Goal: Check status: Check status

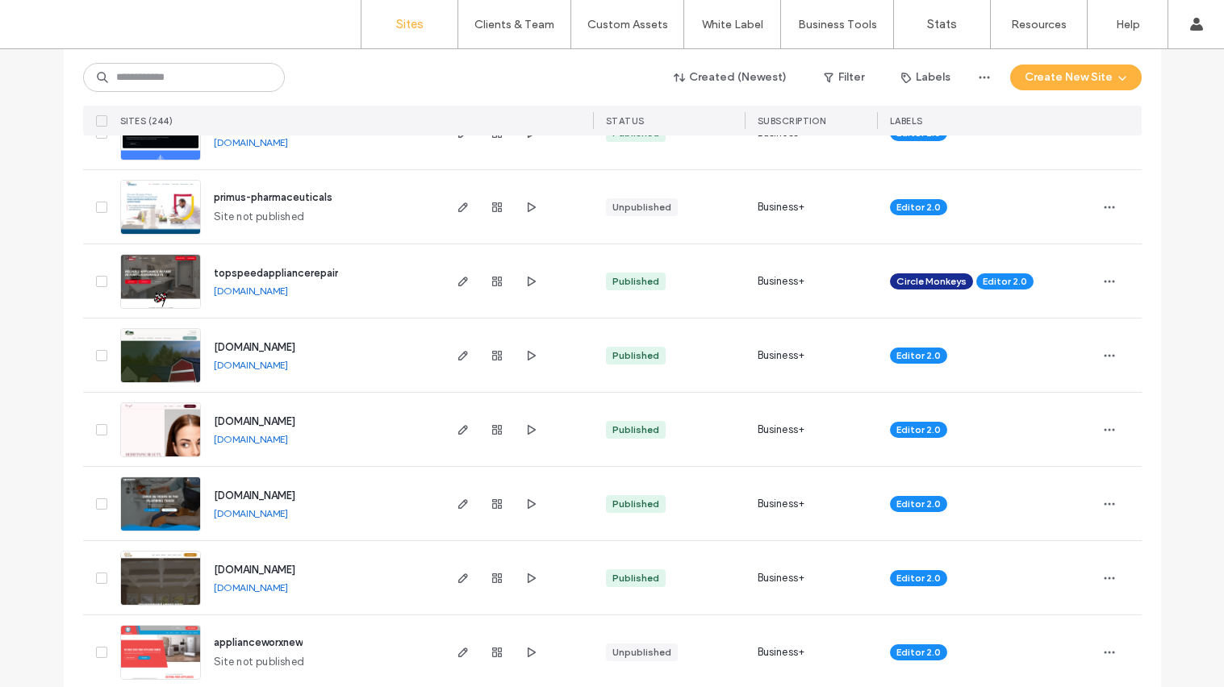
scroll to position [668, 0]
click at [1110, 423] on span "button" at bounding box center [1109, 429] width 26 height 26
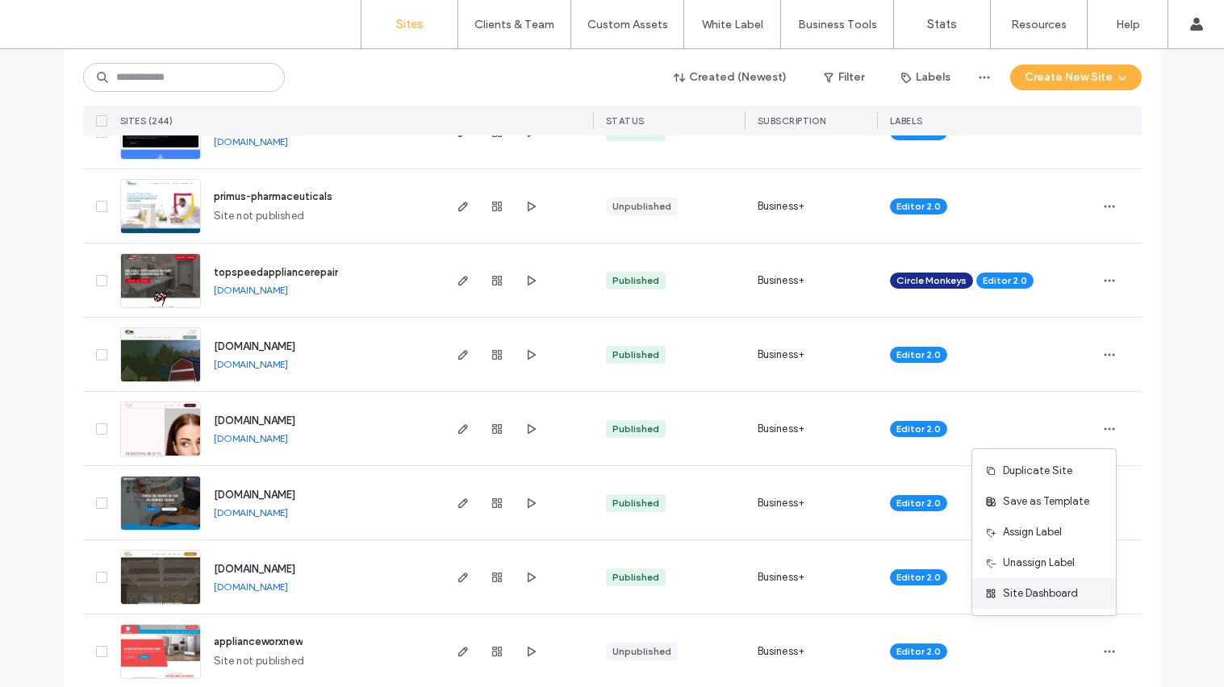
click at [1046, 592] on span "Site Dashboard" at bounding box center [1040, 594] width 75 height 16
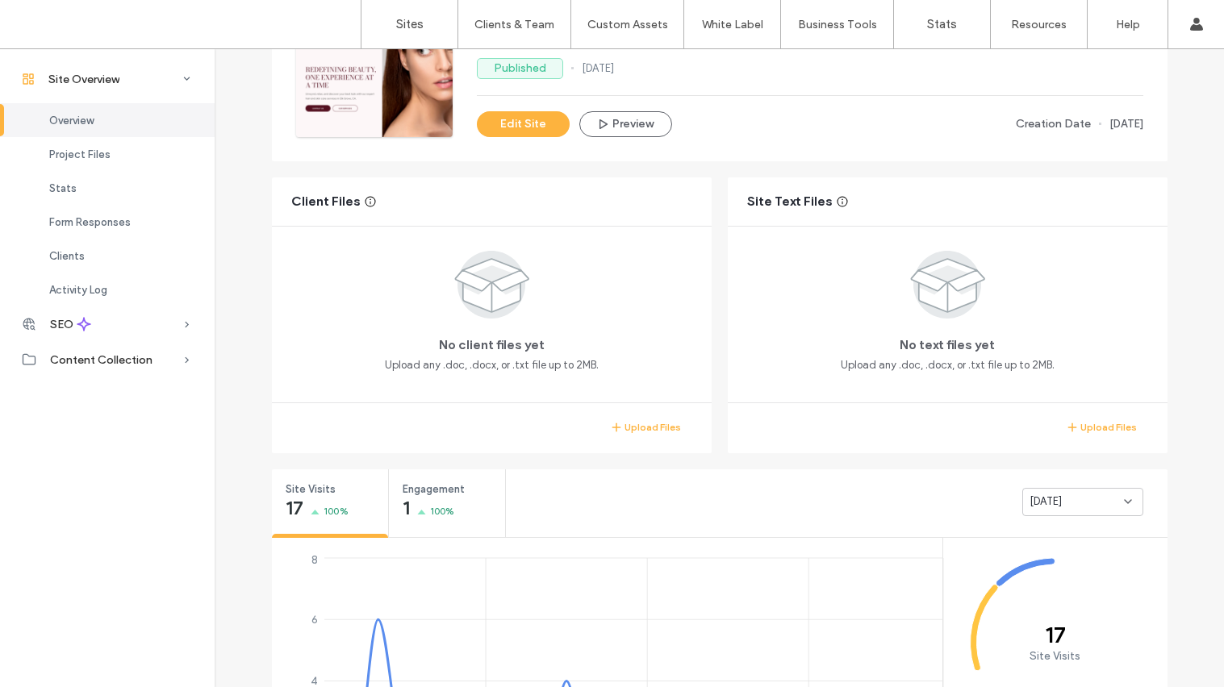
scroll to position [252, 0]
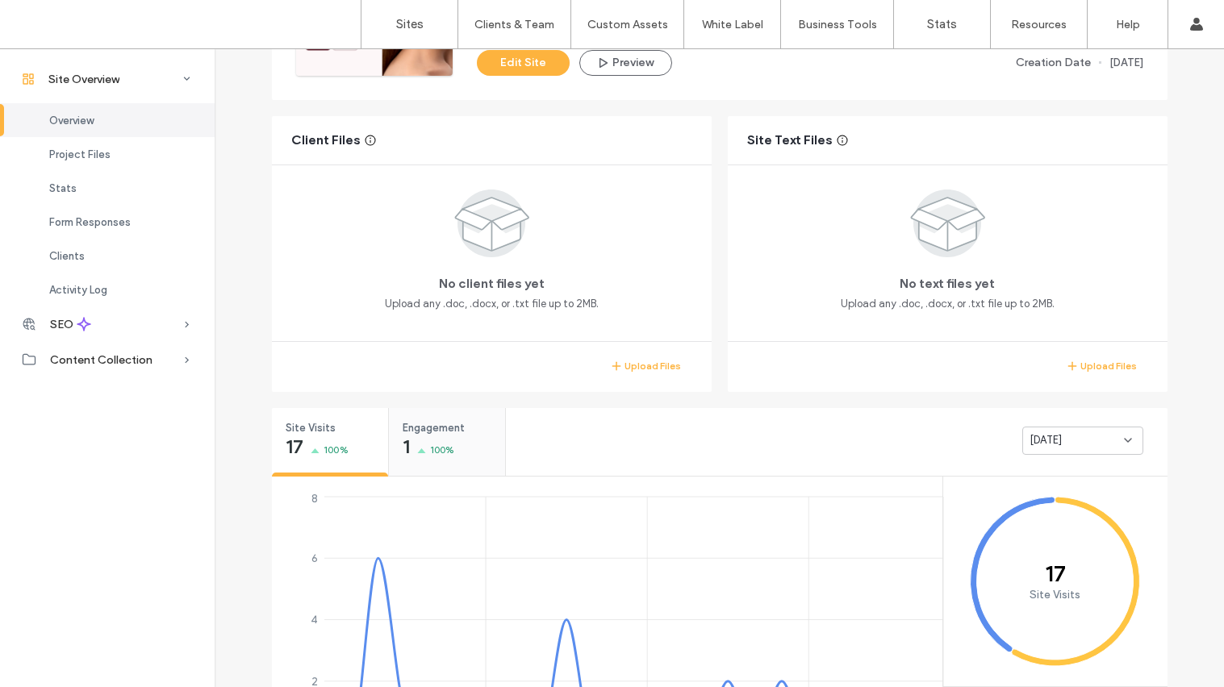
click at [453, 441] on div "Engagement 1 100%" at bounding box center [447, 438] width 116 height 60
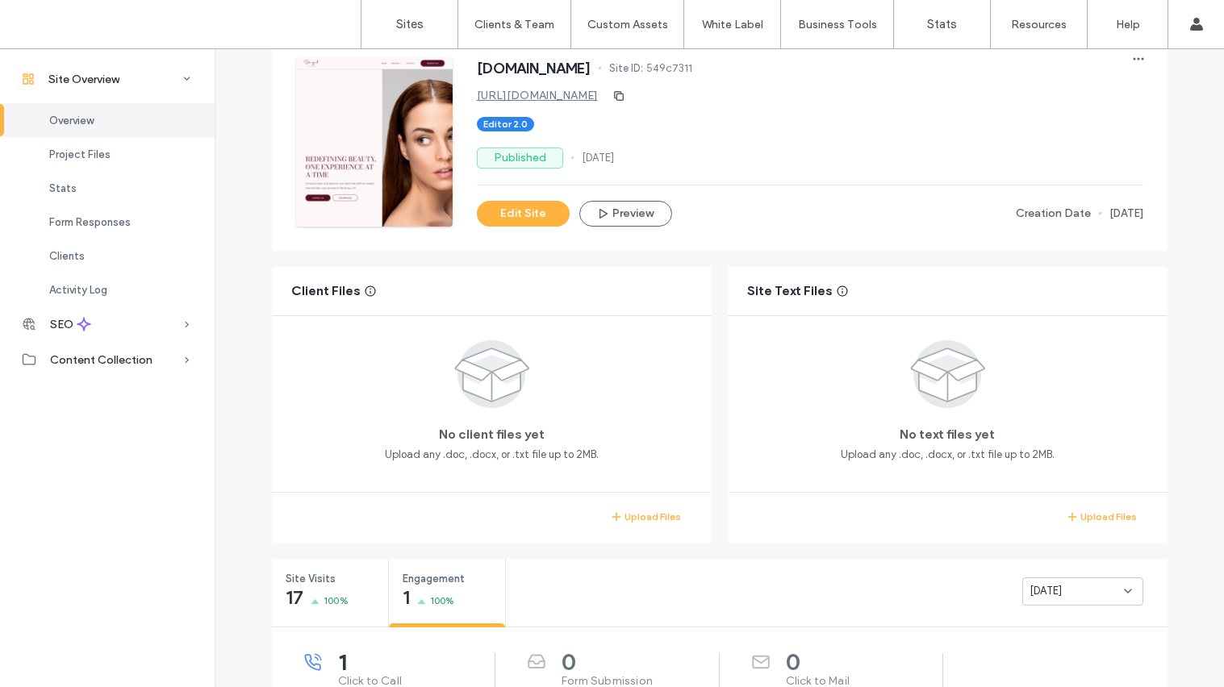
scroll to position [316, 0]
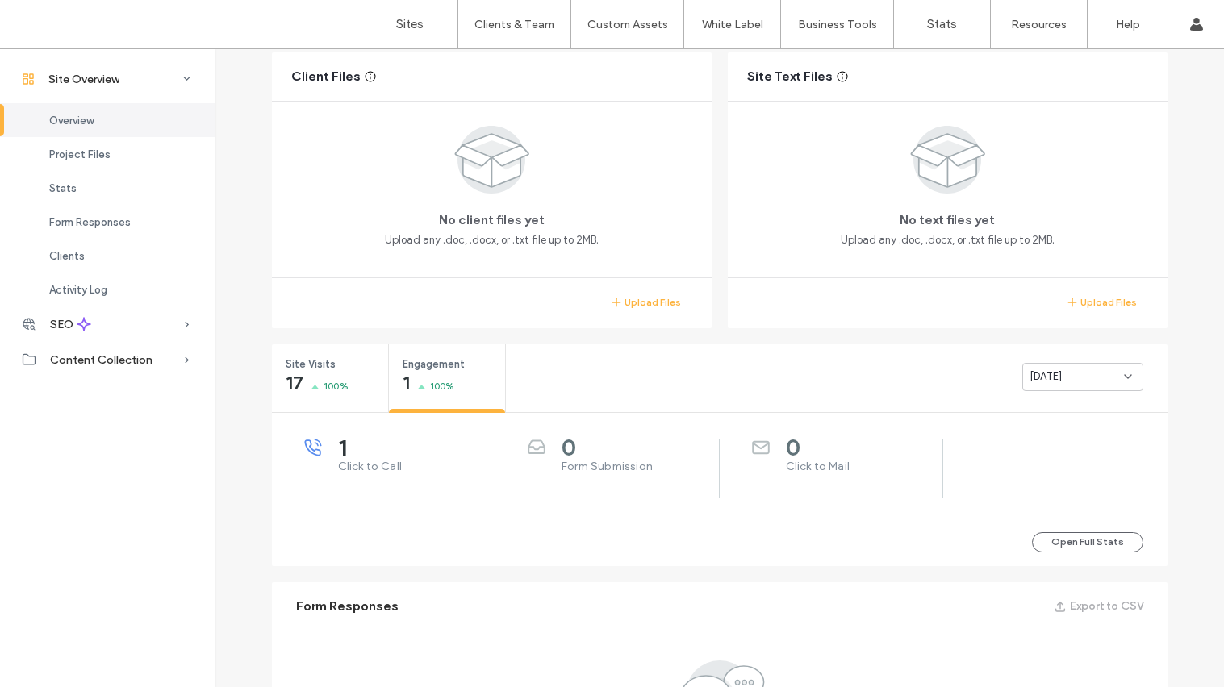
click at [1053, 376] on span "[DATE]" at bounding box center [1045, 377] width 33 height 16
click at [1042, 432] on span "Last 7 days" at bounding box center [1053, 434] width 58 height 16
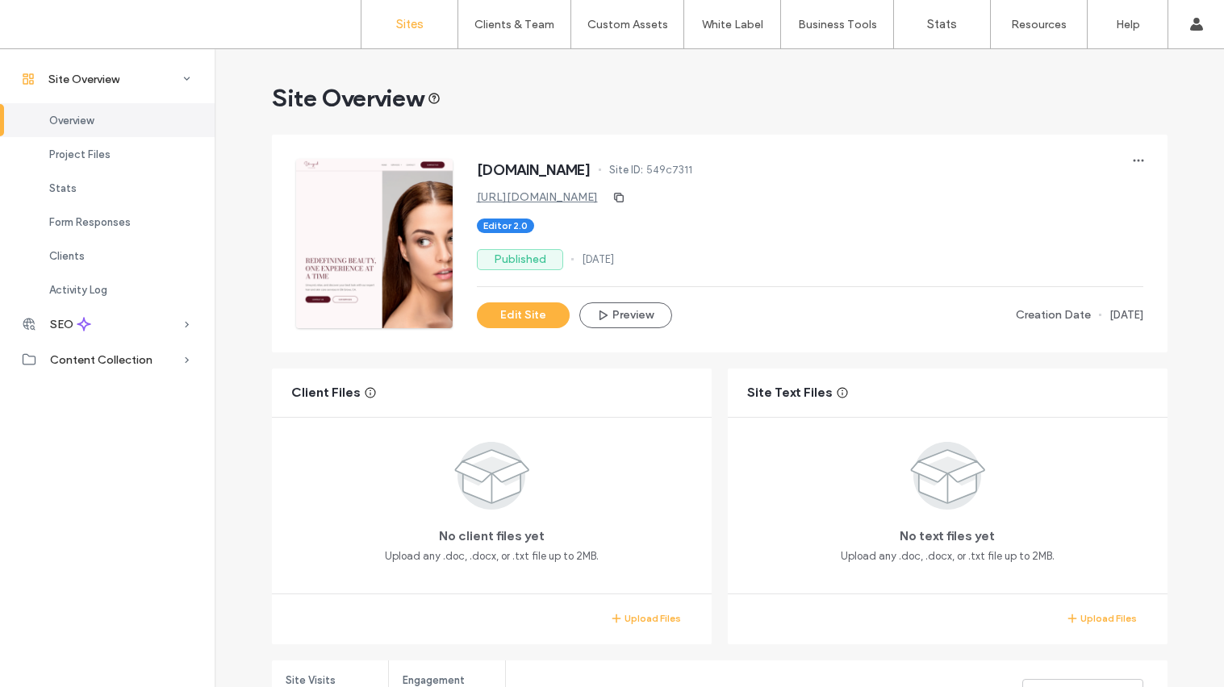
click at [414, 27] on label "Sites" at bounding box center [409, 24] width 27 height 15
